Goal: Book appointment/travel/reservation

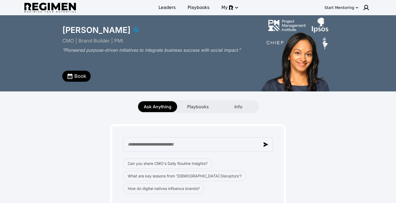
click at [74, 78] on button "Book" at bounding box center [76, 76] width 28 height 11
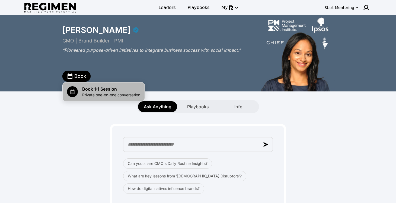
click at [90, 91] on span "Book 1:1 Session" at bounding box center [111, 89] width 58 height 7
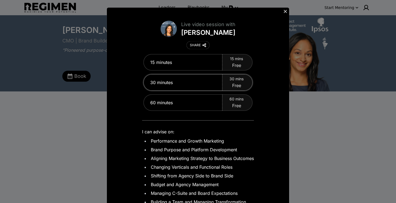
click at [236, 83] on span "Free" at bounding box center [236, 85] width 9 height 7
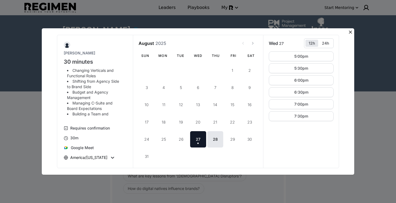
scroll to position [45, 0]
drag, startPoint x: 101, startPoint y: 81, endPoint x: 72, endPoint y: 76, distance: 29.4
click at [72, 77] on li "Shifting from Agency Side to Brand Side" at bounding box center [94, 82] width 55 height 11
copy li "Shifting from Agency Side to Brand Side"
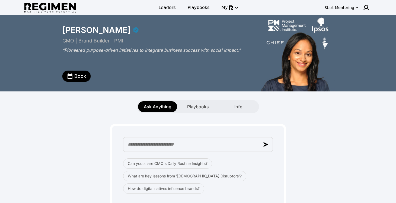
click at [74, 76] on button "Book" at bounding box center [76, 76] width 28 height 11
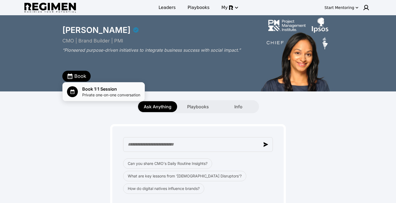
click at [111, 86] on span "Book 1:1 Session" at bounding box center [111, 89] width 58 height 7
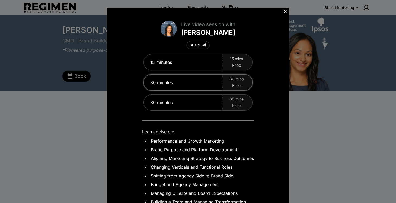
scroll to position [4, 0]
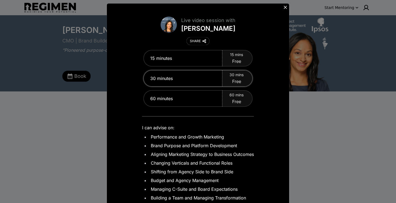
click at [197, 79] on div "30 minutes" at bounding box center [183, 78] width 79 height 16
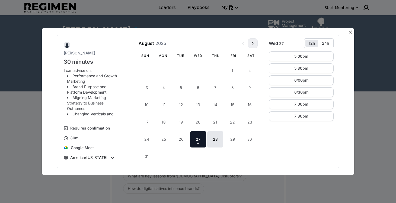
click at [253, 43] on use "View next month" at bounding box center [252, 43] width 1 height 2
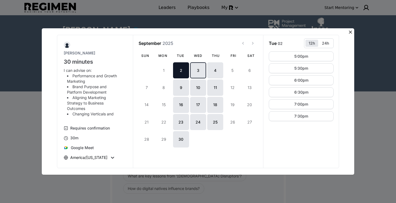
click at [199, 71] on button "3" at bounding box center [198, 70] width 16 height 16
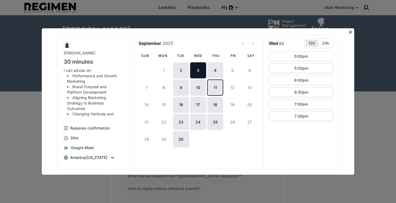
click at [217, 82] on button "11" at bounding box center [215, 87] width 16 height 16
click at [201, 93] on button "10" at bounding box center [198, 87] width 16 height 16
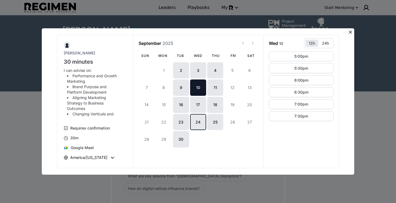
click at [201, 118] on button "24" at bounding box center [198, 122] width 16 height 16
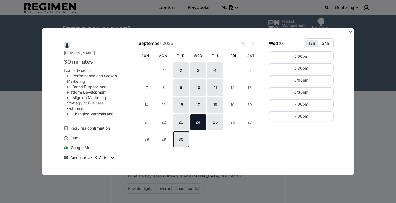
click at [184, 135] on button "30" at bounding box center [181, 139] width 16 height 16
click at [184, 118] on button "23" at bounding box center [181, 122] width 16 height 16
click at [190, 88] on div "1 2 3 4 5 6 7 8 9 10 11 12 13 14 15 16 17 18 19 20 21 22 23 24 25 26 27 28 29 30" at bounding box center [198, 113] width 119 height 102
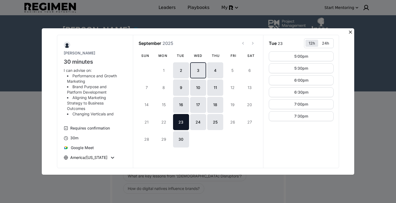
click at [195, 68] on button "3" at bounding box center [198, 70] width 16 height 16
